Goal: Task Accomplishment & Management: Manage account settings

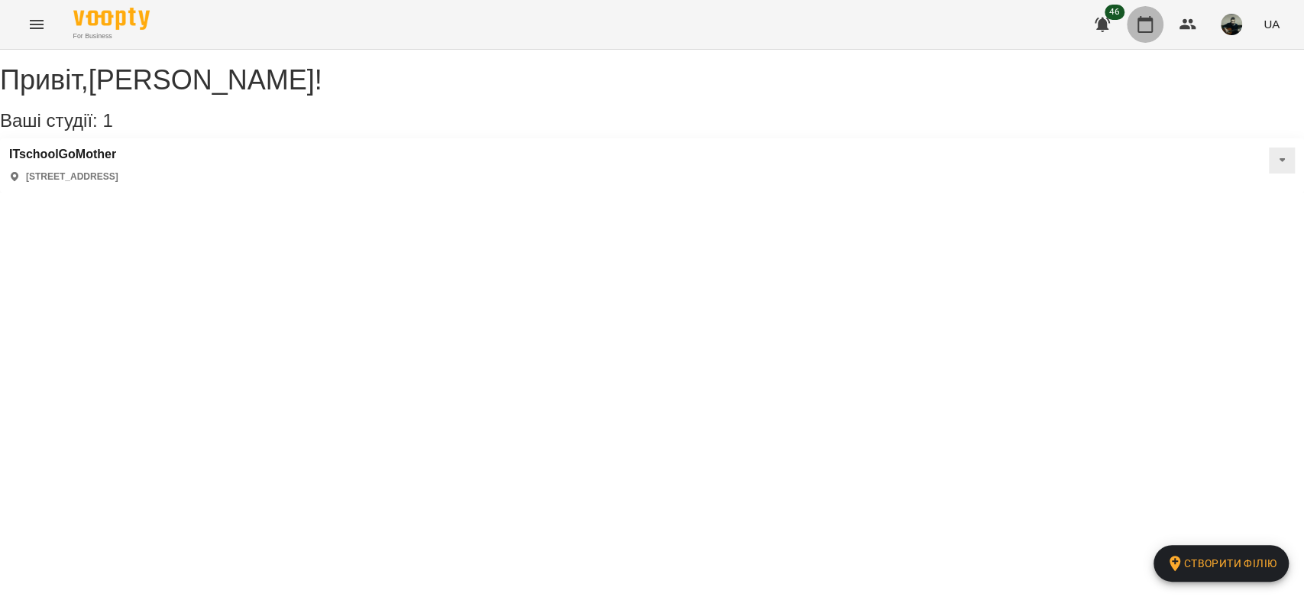
click at [1143, 31] on icon "button" at bounding box center [1145, 24] width 15 height 17
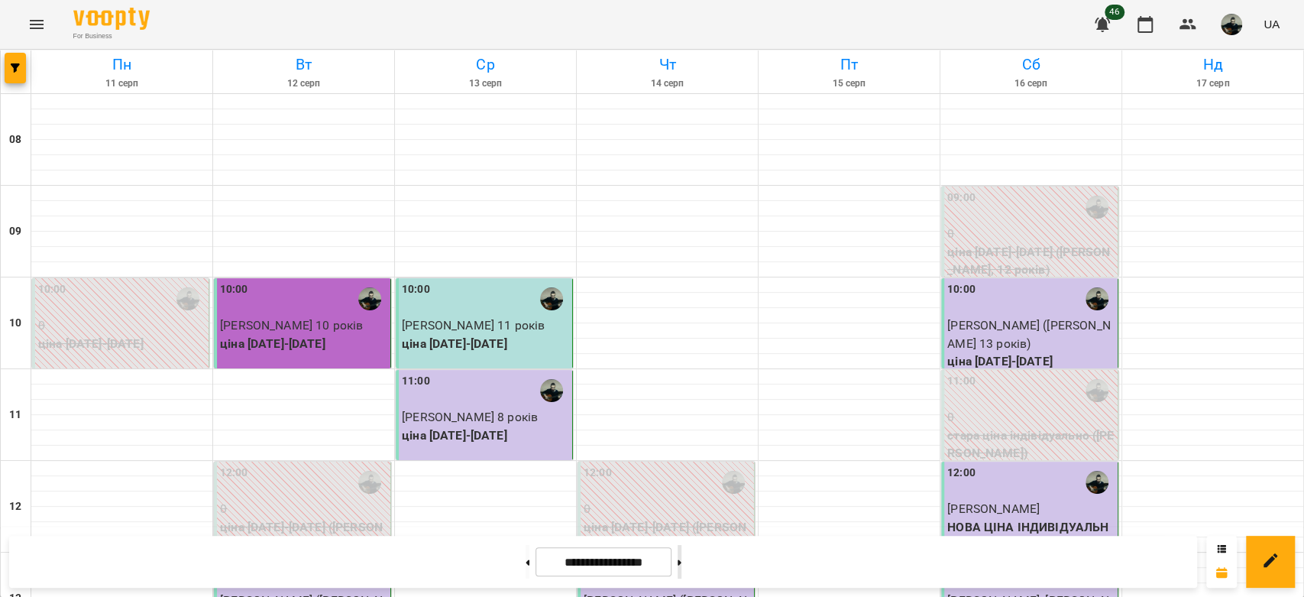
click at [681, 564] on button at bounding box center [680, 562] width 4 height 34
type input "**********"
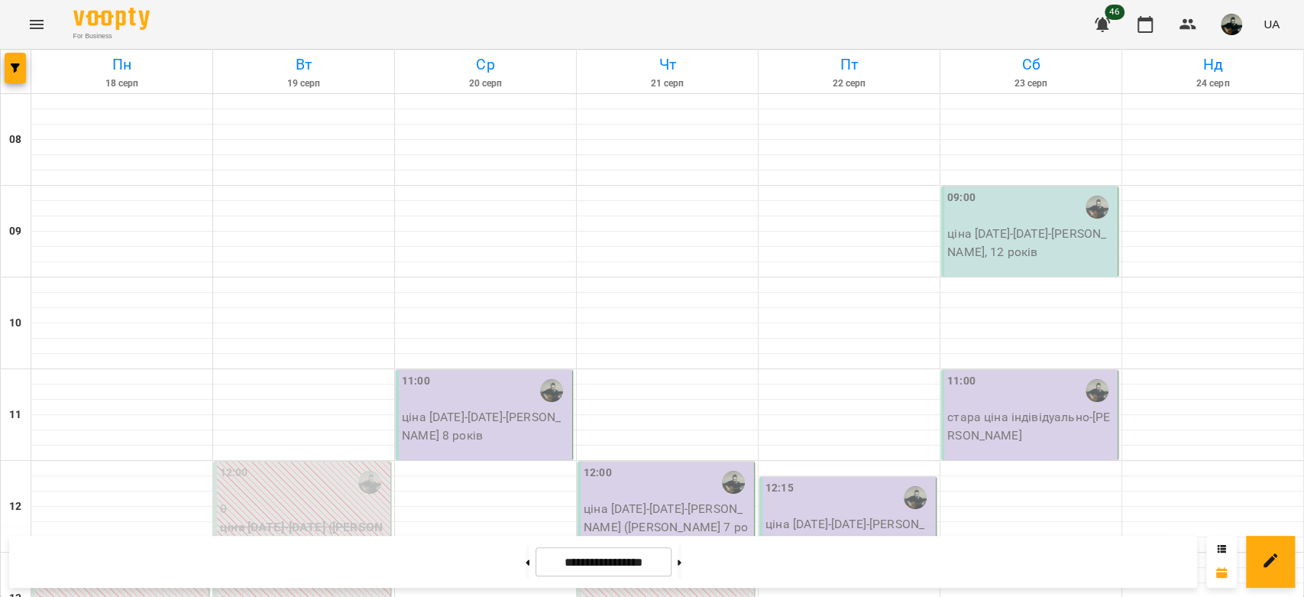
scroll to position [364, 0]
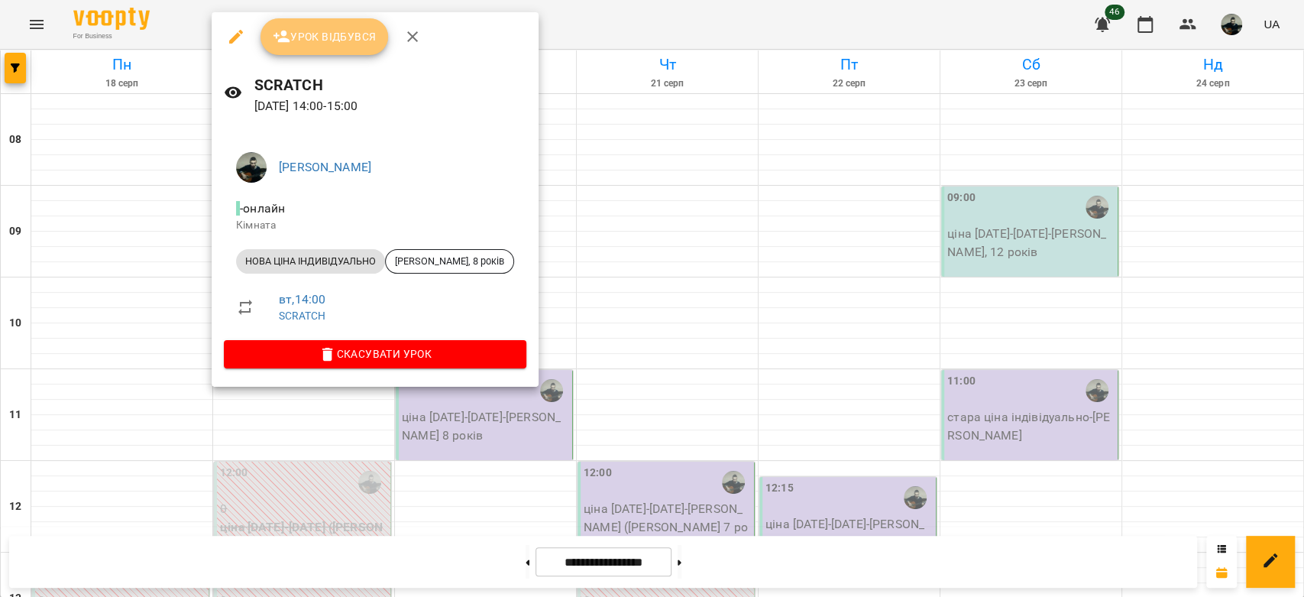
click at [328, 37] on span "Урок відбувся" at bounding box center [325, 37] width 104 height 18
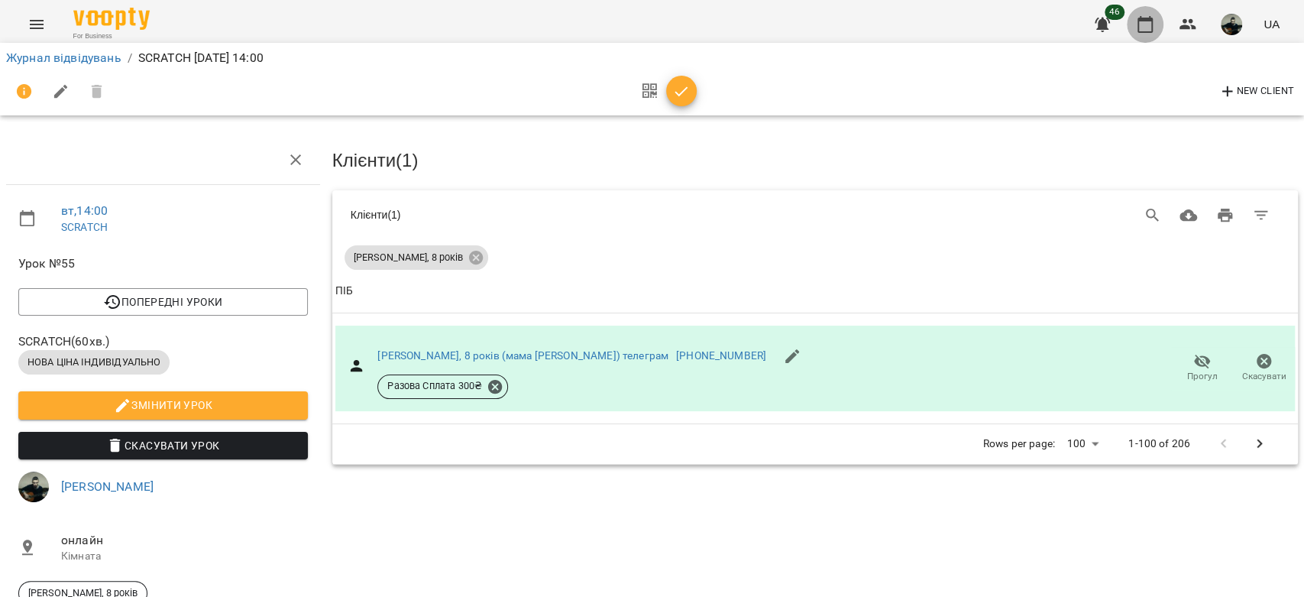
click at [1144, 17] on icon "button" at bounding box center [1145, 24] width 18 height 18
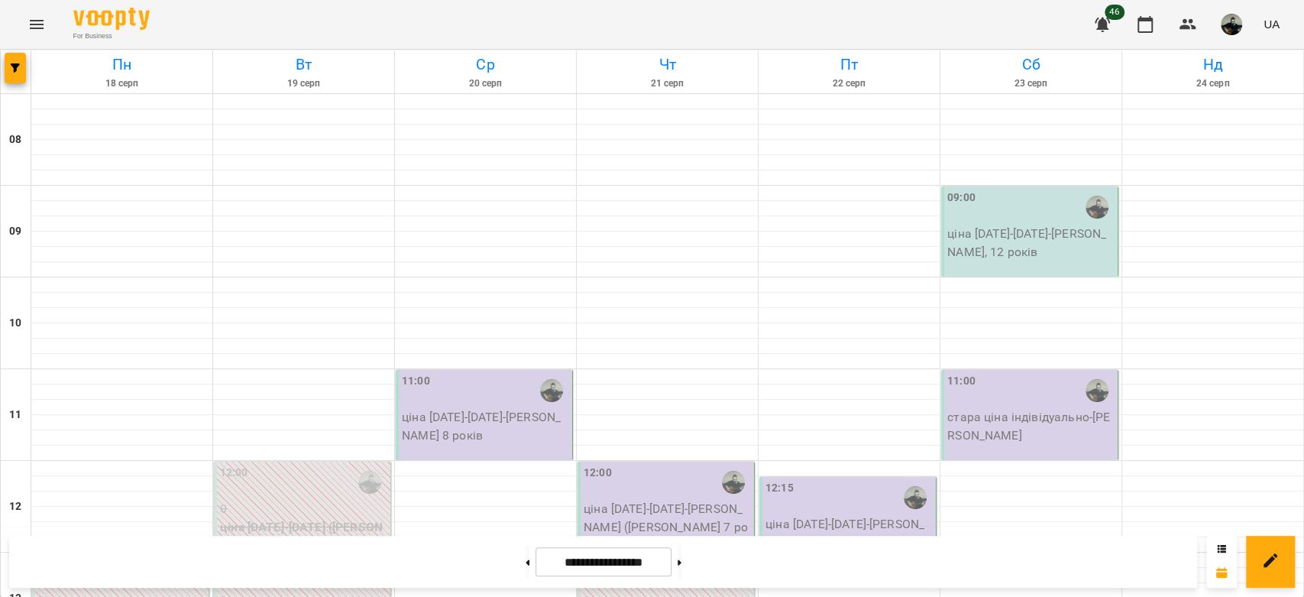
scroll to position [748, 0]
click at [28, 40] on button "Menu" at bounding box center [36, 24] width 37 height 37
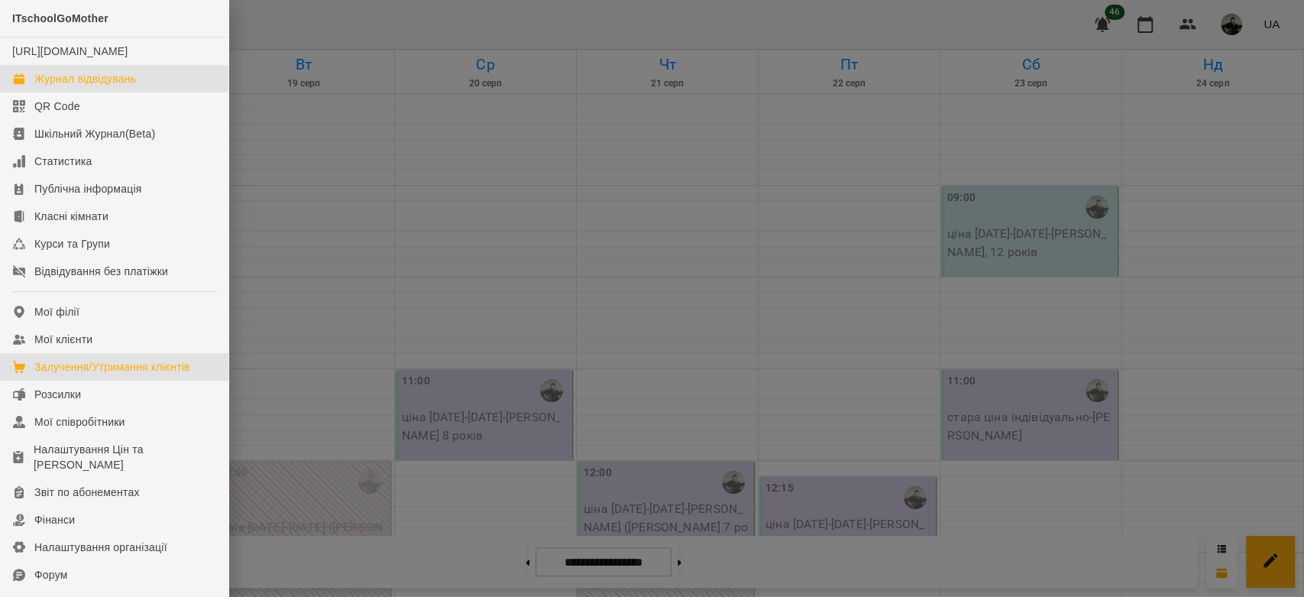
click at [196, 369] on link "Залучення/Утримання клієнтів" at bounding box center [114, 367] width 228 height 28
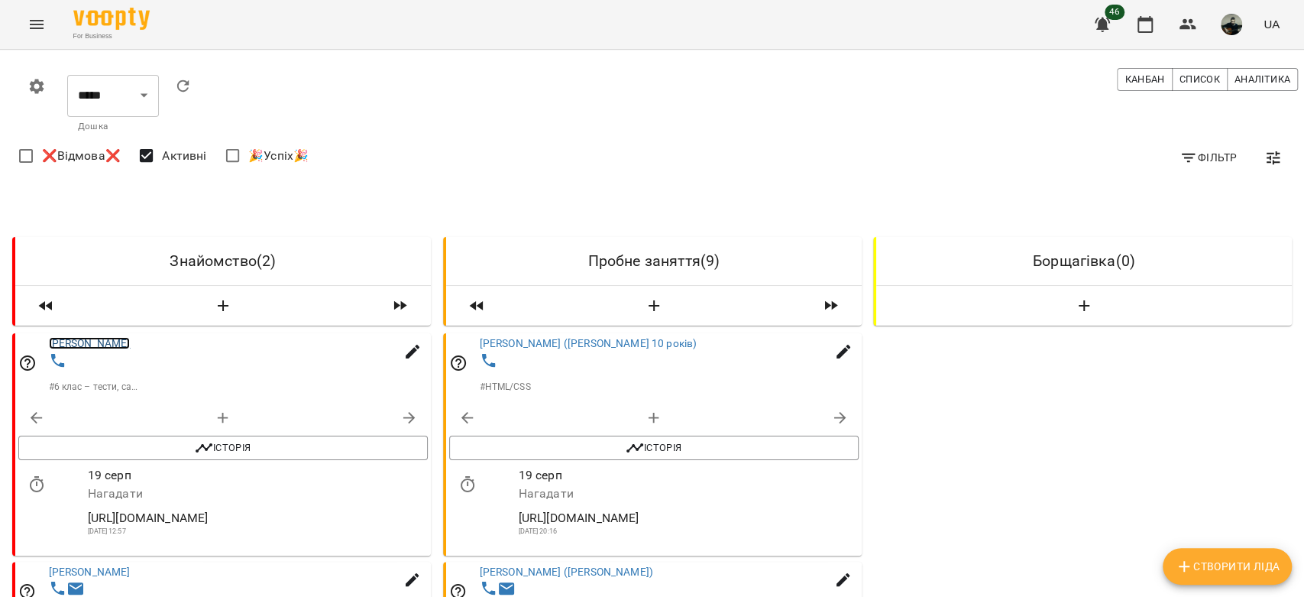
click at [92, 346] on link "[PERSON_NAME]" at bounding box center [90, 343] width 82 height 12
